Goal: Task Accomplishment & Management: Manage account settings

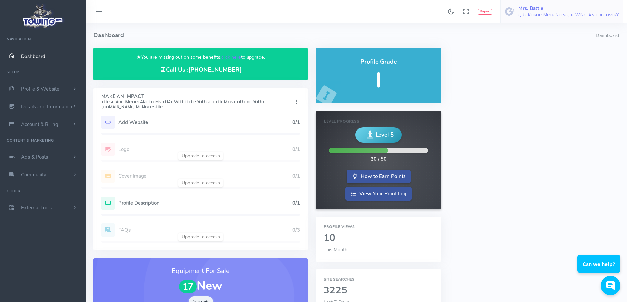
click at [509, 11] on img at bounding box center [509, 11] width 11 height 11
click at [598, 59] on link "Logout" at bounding box center [592, 63] width 60 height 12
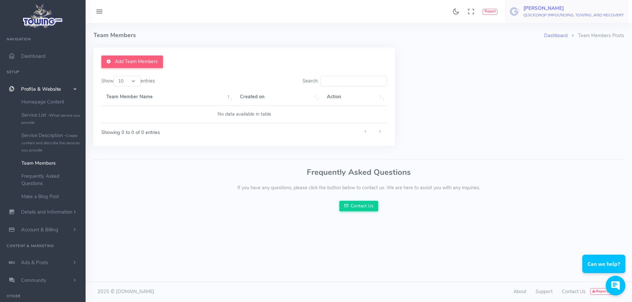
click at [530, 11] on h5 "[PERSON_NAME]" at bounding box center [573, 8] width 100 height 5
click at [575, 61] on icon at bounding box center [573, 63] width 5 height 8
